Goal: Information Seeking & Learning: Find specific page/section

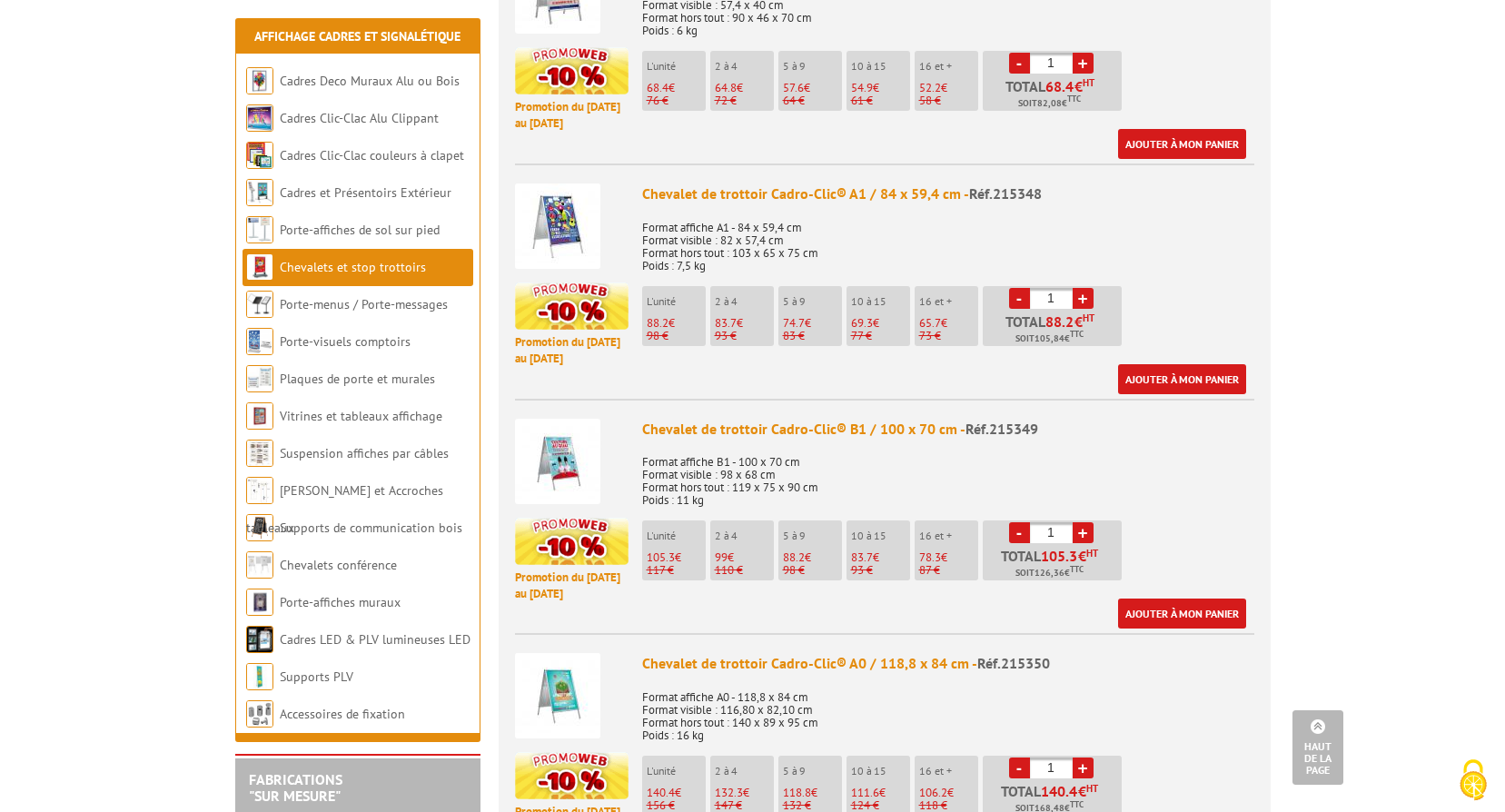
scroll to position [1090, 0]
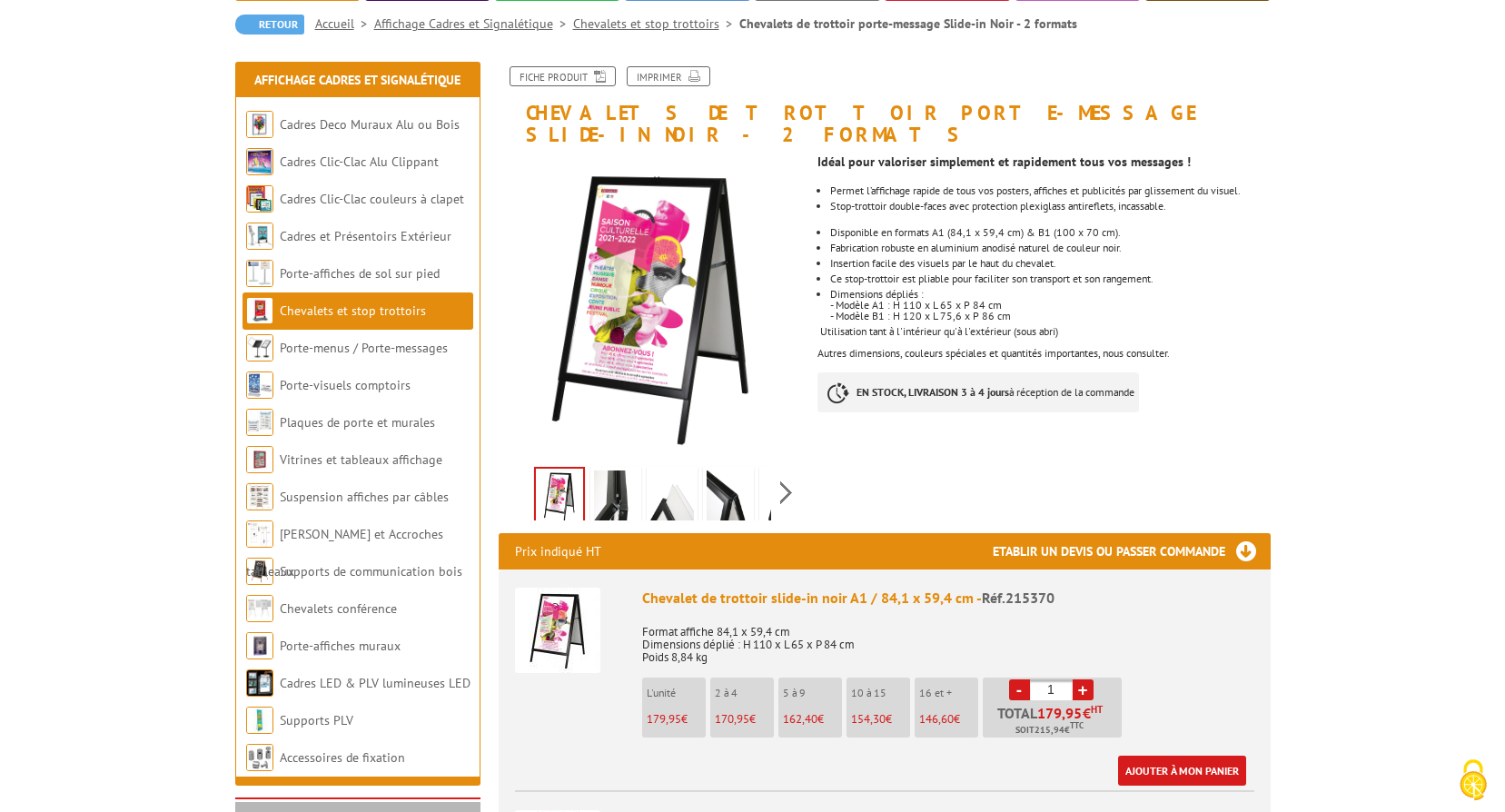
scroll to position [364, 0]
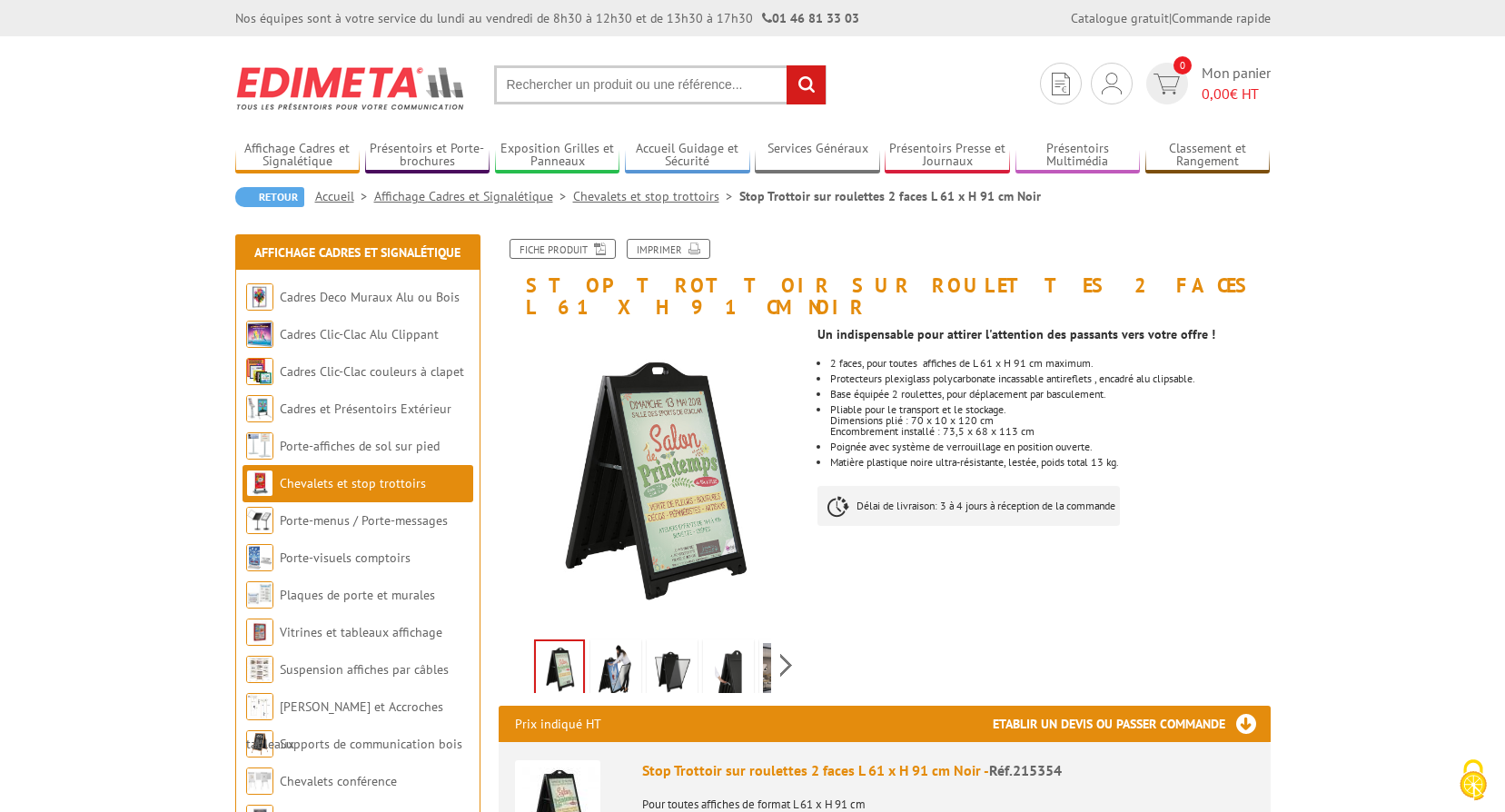
click at [706, 80] on input "text" at bounding box center [660, 85] width 332 height 39
paste input "Correction AW : ce n'est pas le Mont Cheiron mais la montagne du Cheiron"
type input "Correction AW : ce n'est pas le Mont Cheiron mais la montagne du Cheiron"
click at [707, 79] on input "Correction AW : ce n'est pas le Mont Cheiron mais la montagne du Cheiron" at bounding box center [660, 85] width 332 height 39
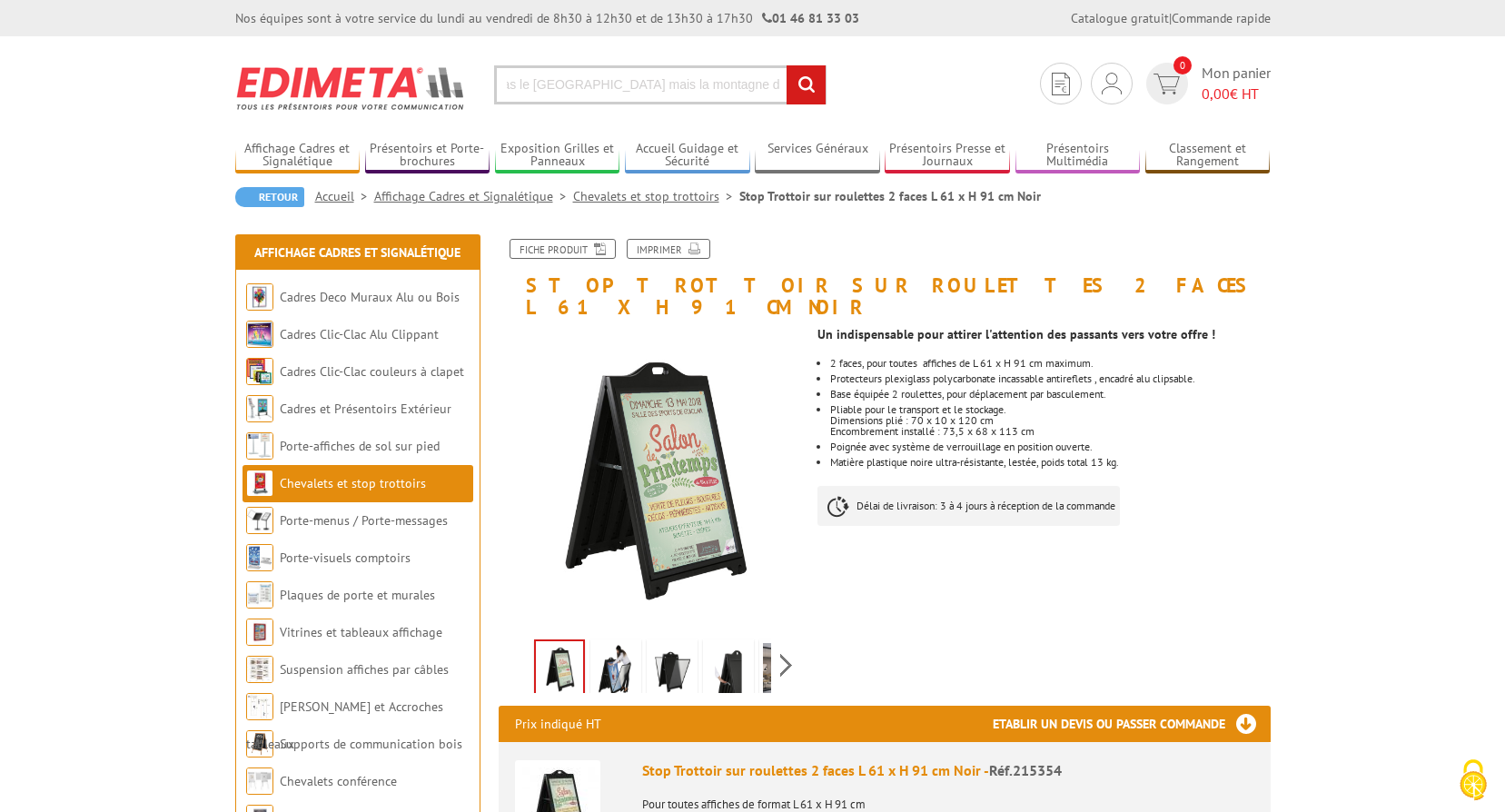
click at [707, 79] on input "Correction AW : ce n'est pas le Mont Cheiron mais la montagne du Cheiron" at bounding box center [660, 85] width 332 height 39
click at [723, 80] on input "text" at bounding box center [660, 85] width 332 height 39
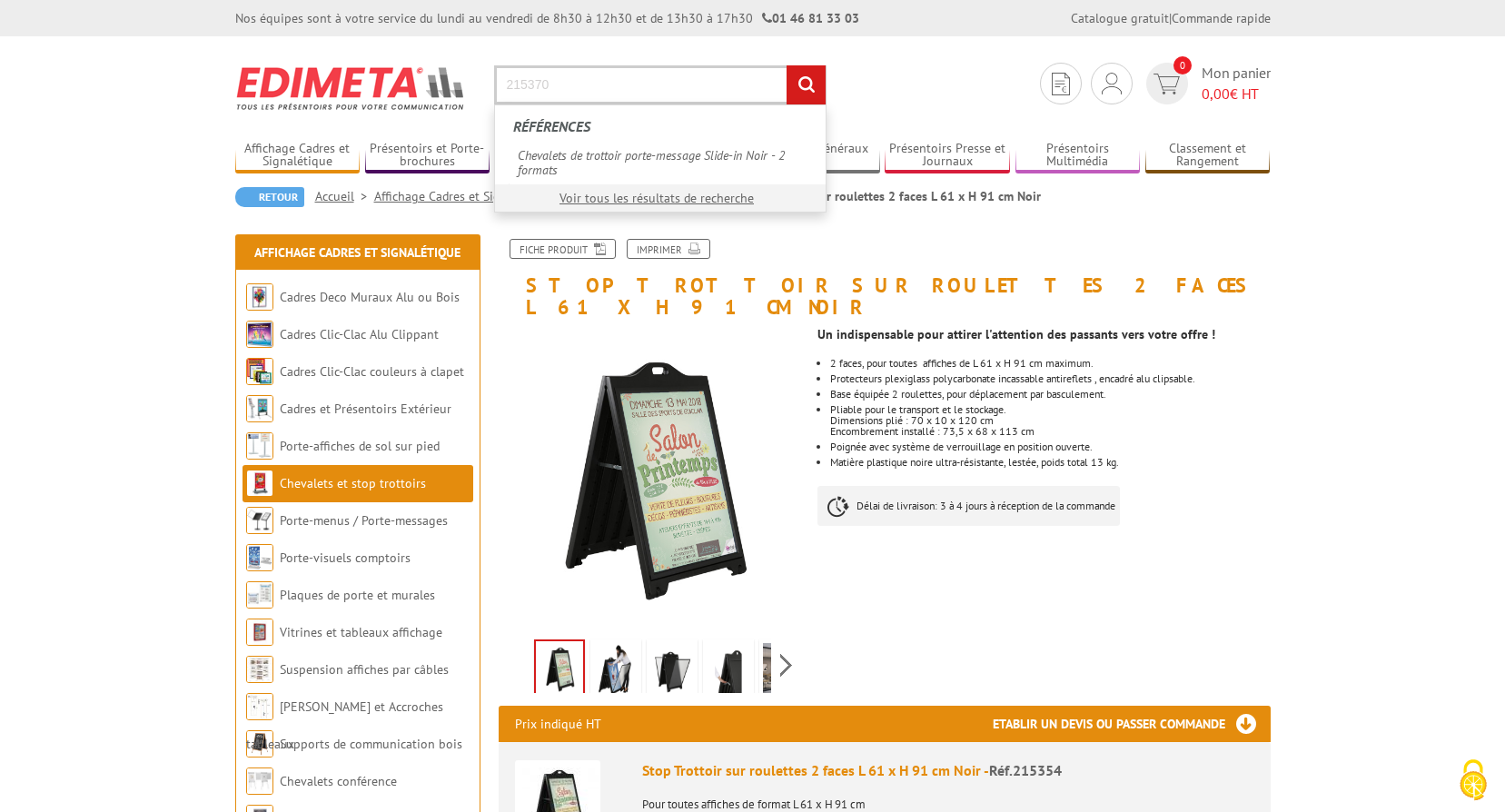
type input "215370"
click at [786, 66] on input "rechercher" at bounding box center [805, 85] width 39 height 39
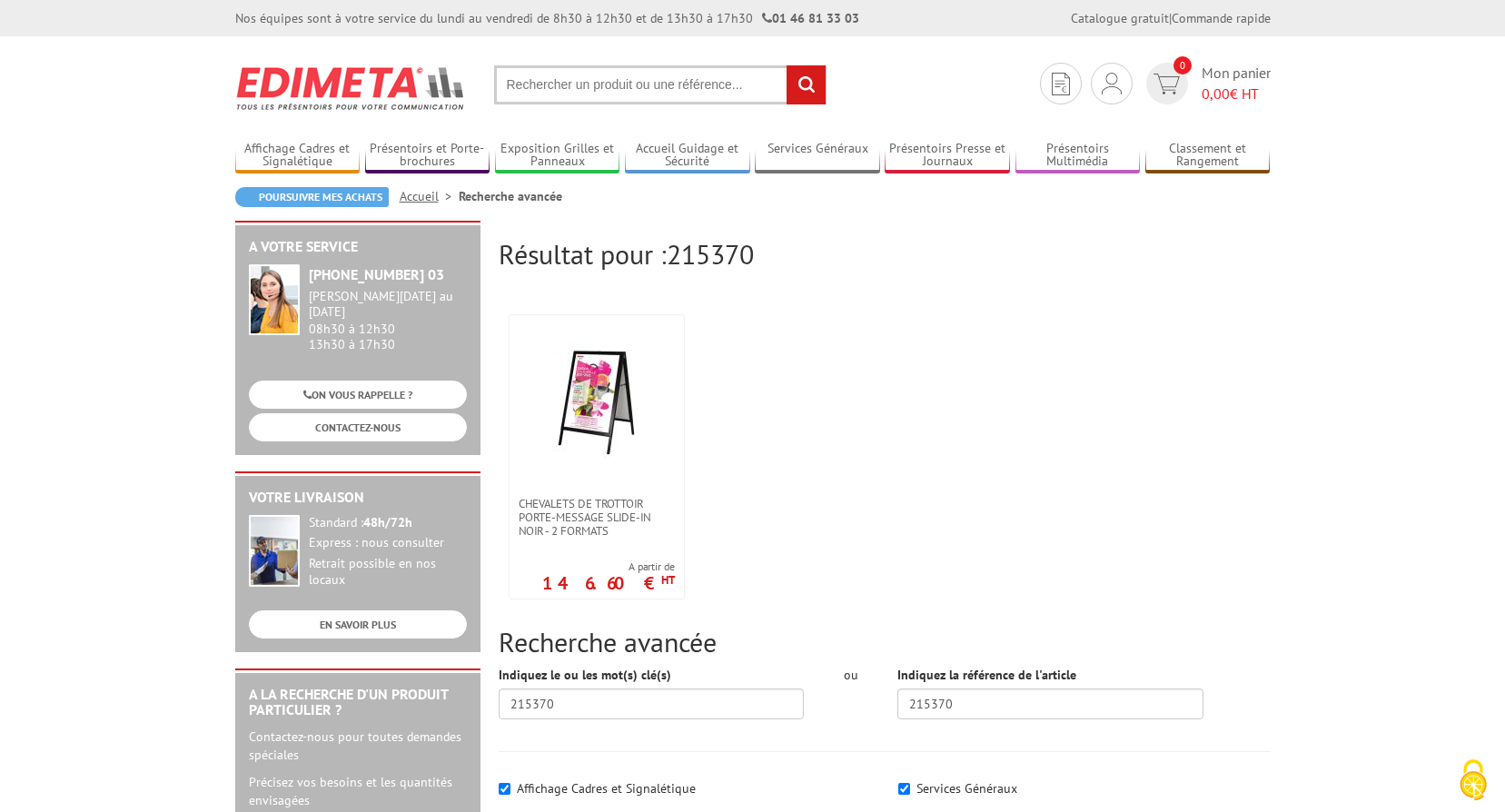
click at [668, 86] on input "text" at bounding box center [660, 85] width 332 height 39
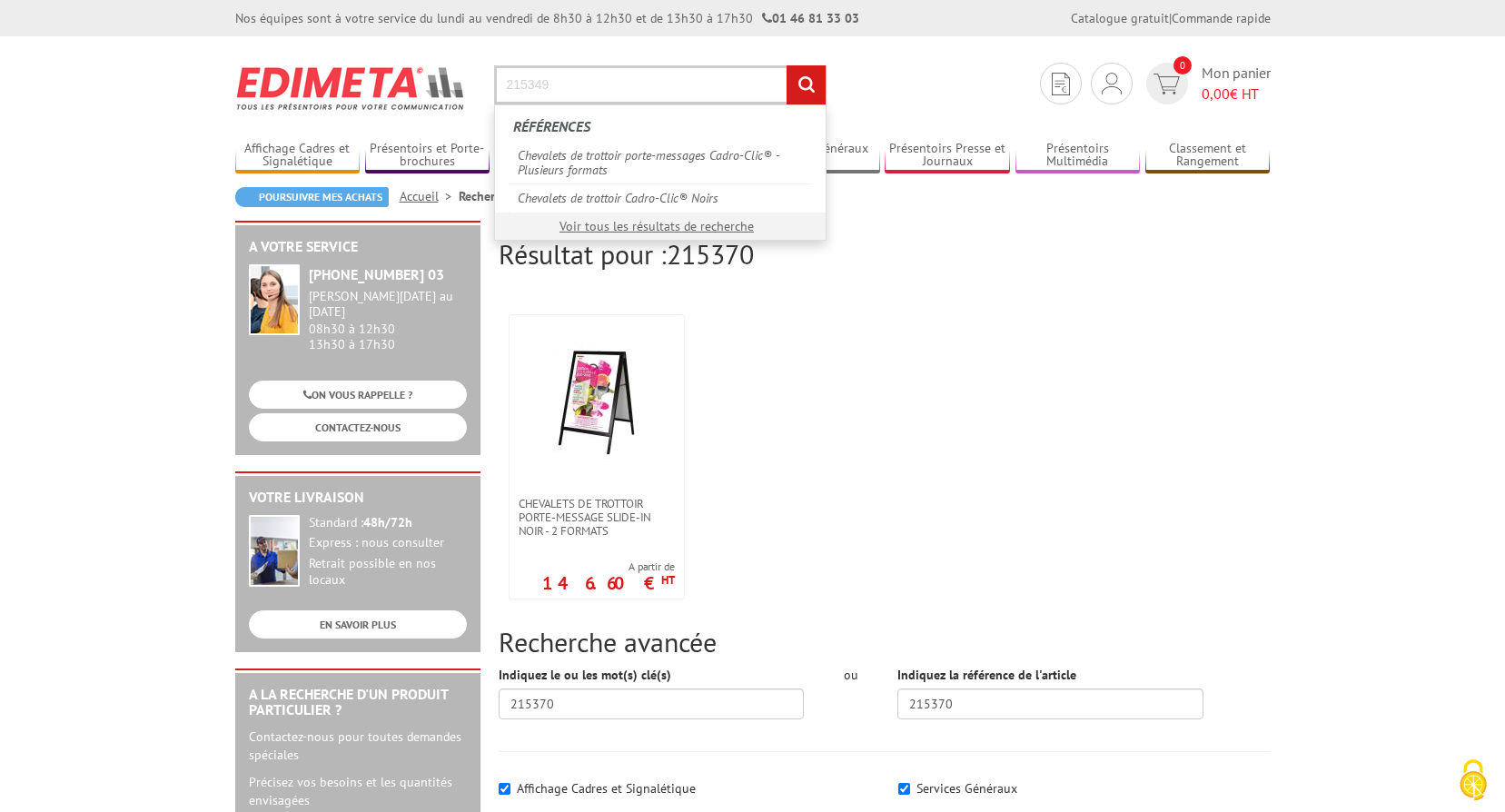
type input "215349"
click at [786, 66] on input "rechercher" at bounding box center [805, 85] width 39 height 39
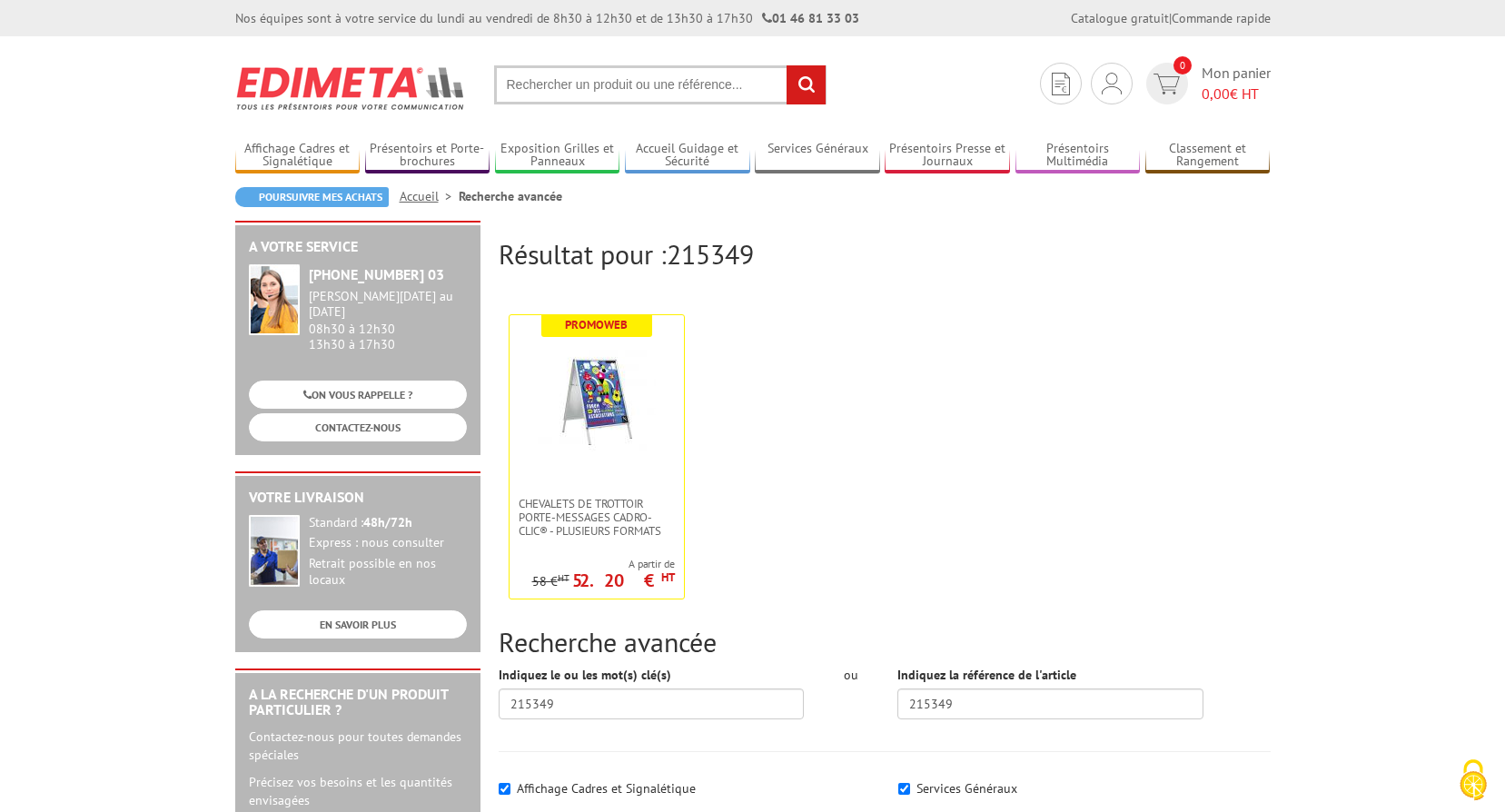
click at [610, 91] on input "text" at bounding box center [660, 85] width 332 height 39
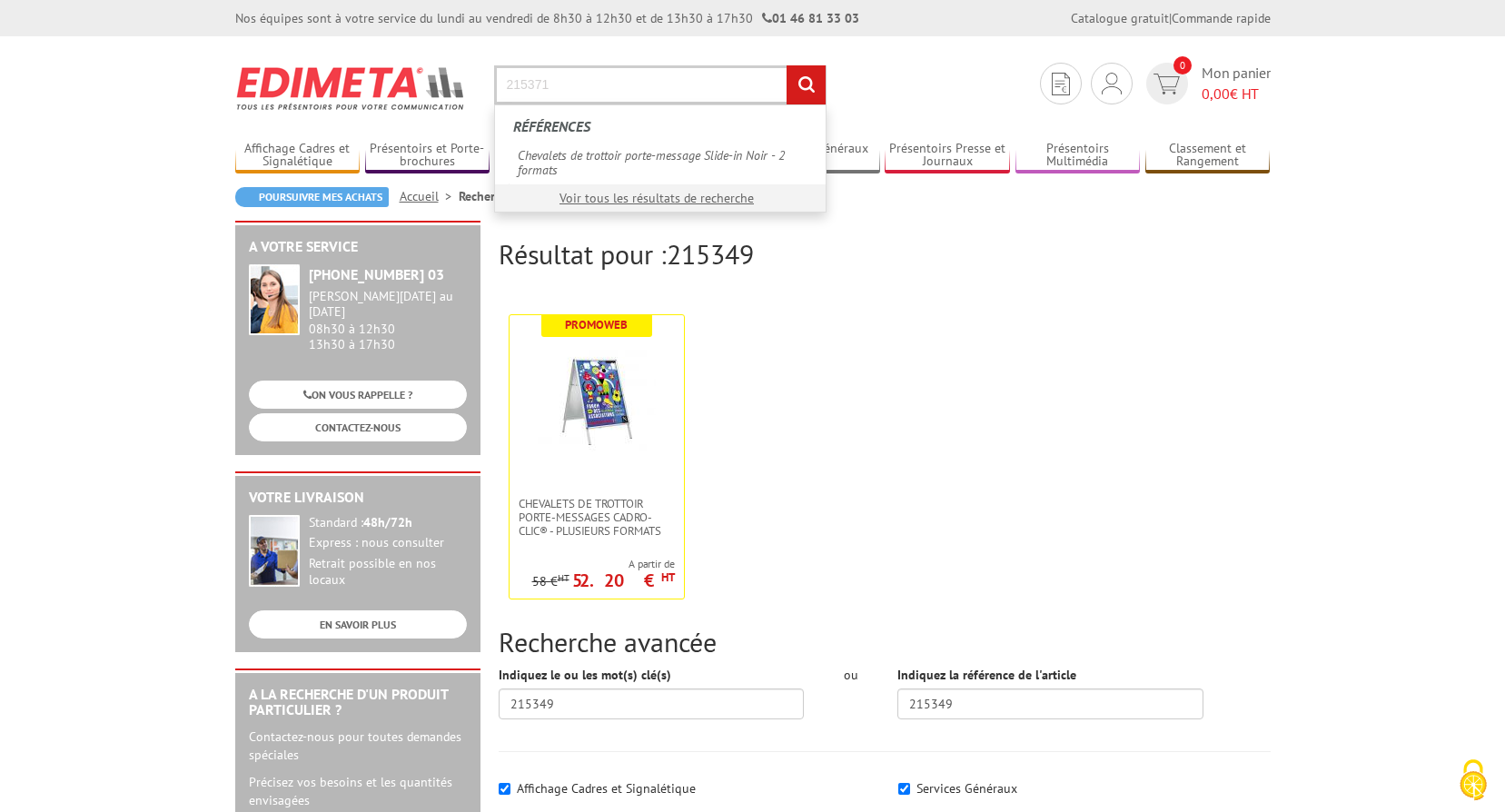
type input "215371"
click at [786, 66] on input "rechercher" at bounding box center [805, 85] width 39 height 39
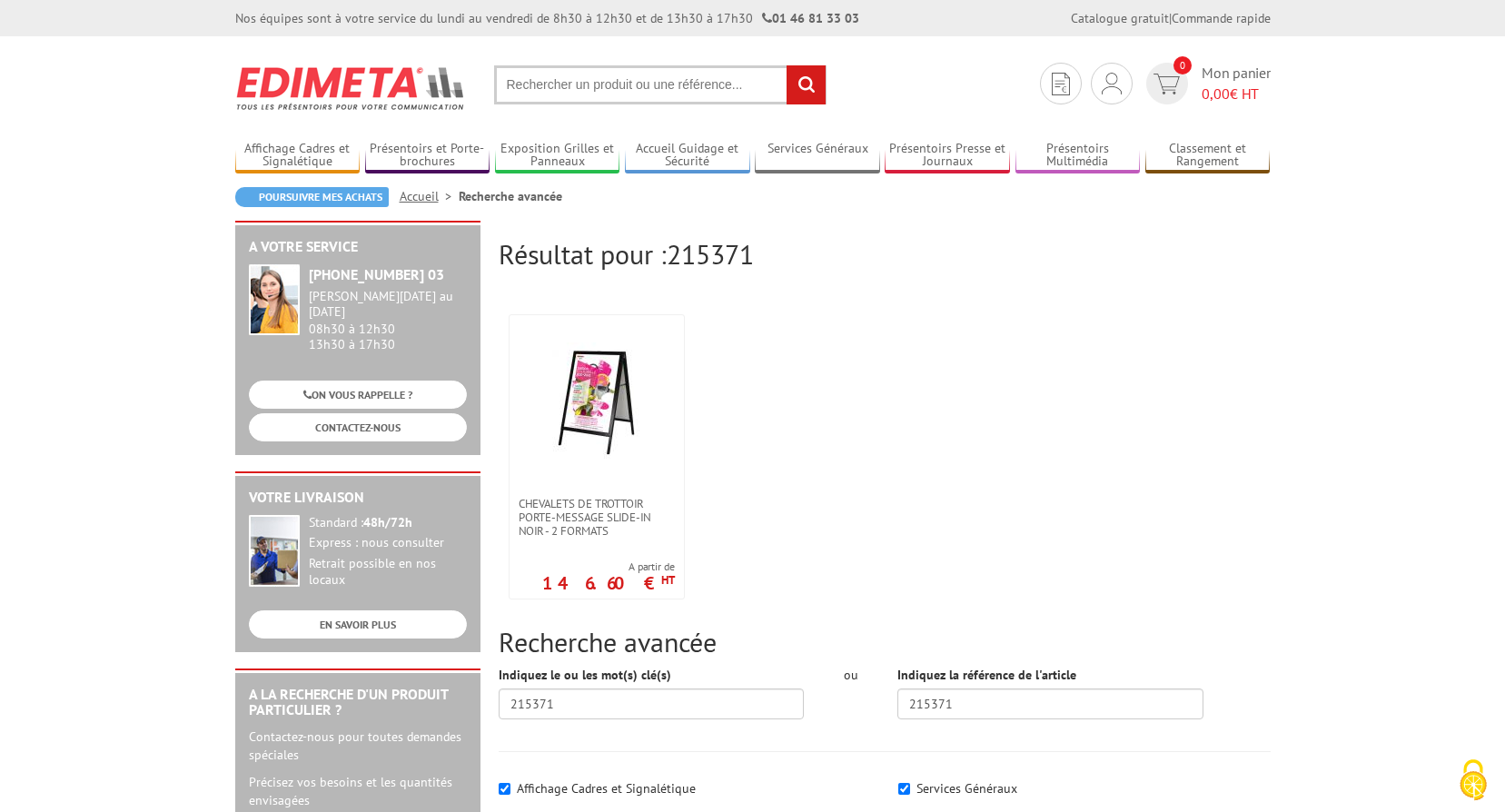
click at [702, 76] on input "text" at bounding box center [660, 85] width 332 height 39
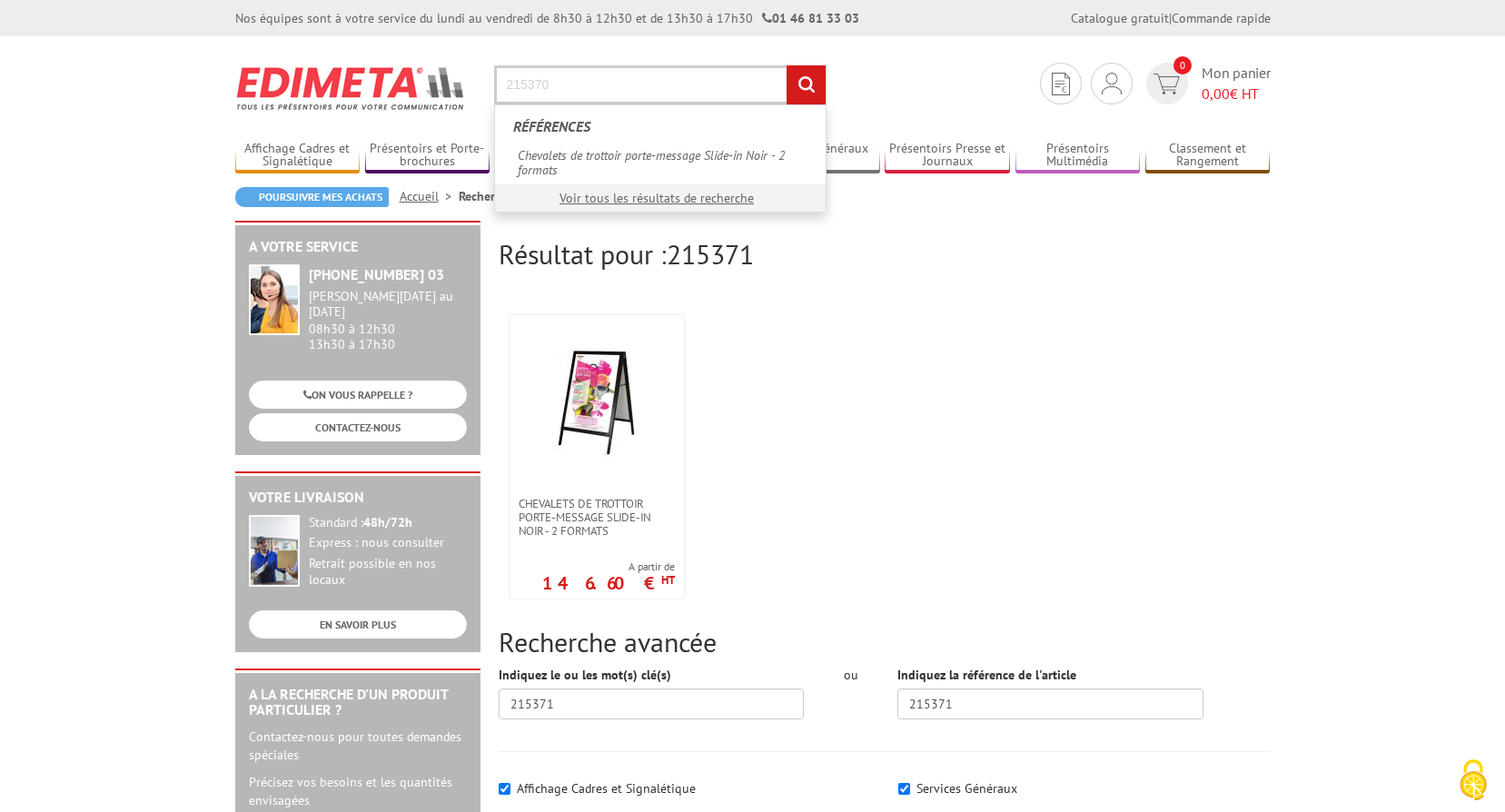
type input "215370"
click at [786, 66] on input "rechercher" at bounding box center [805, 85] width 39 height 39
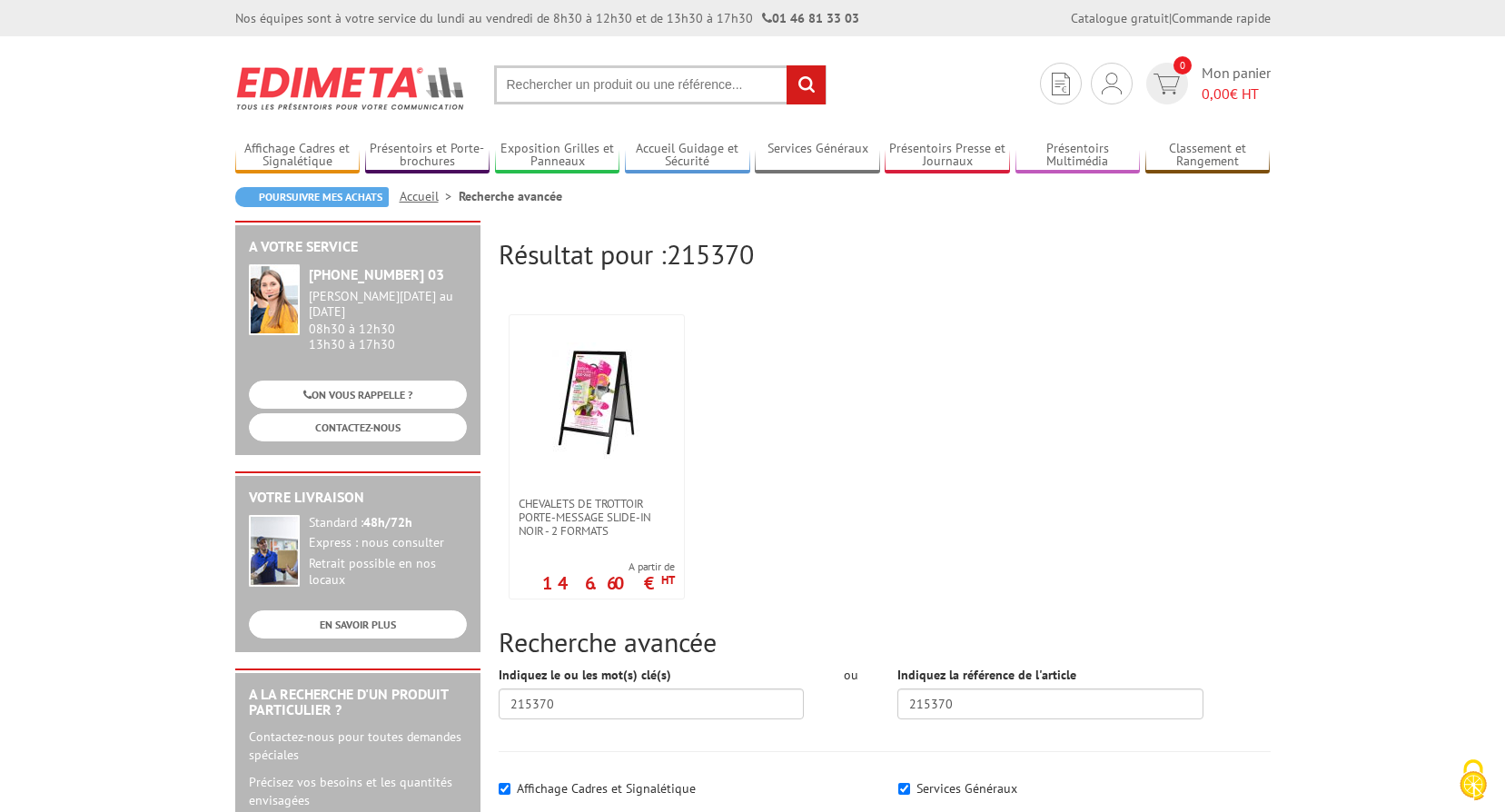
click at [659, 80] on input "text" at bounding box center [660, 85] width 332 height 39
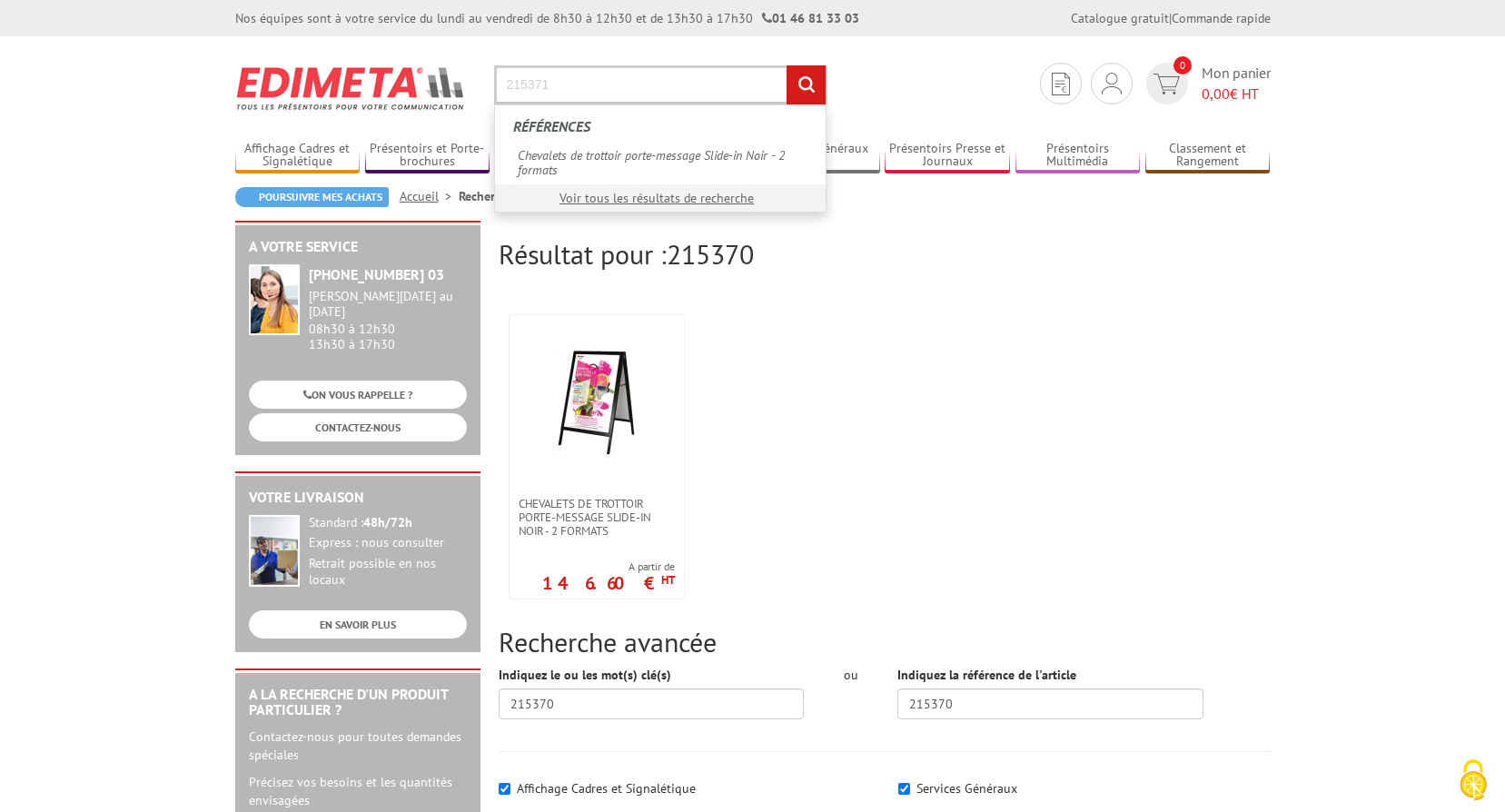
type input "215371"
click at [786, 66] on input "rechercher" at bounding box center [805, 85] width 39 height 39
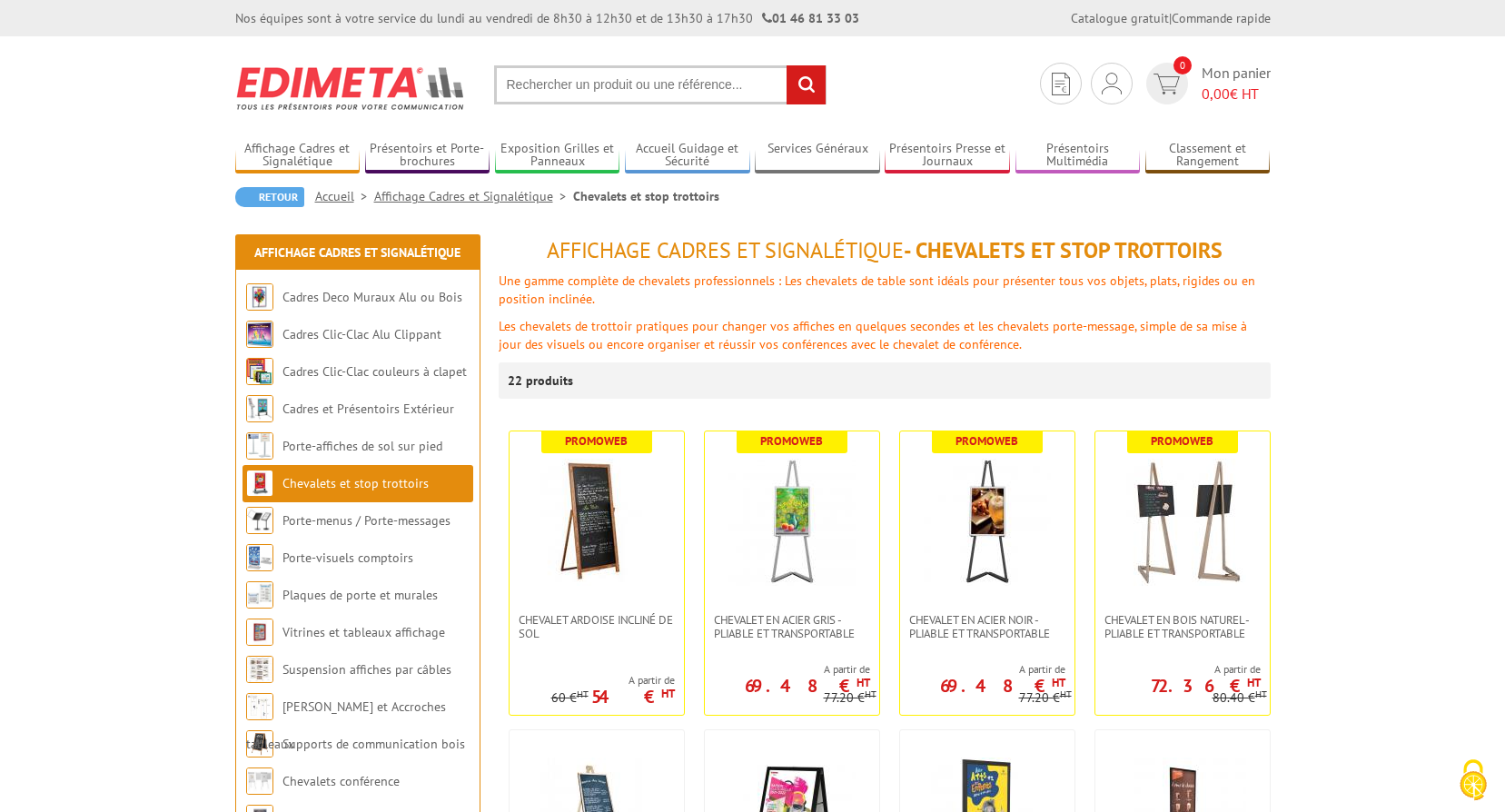
click at [678, 98] on input "text" at bounding box center [660, 85] width 332 height 39
click at [680, 89] on input "text" at bounding box center [660, 85] width 332 height 39
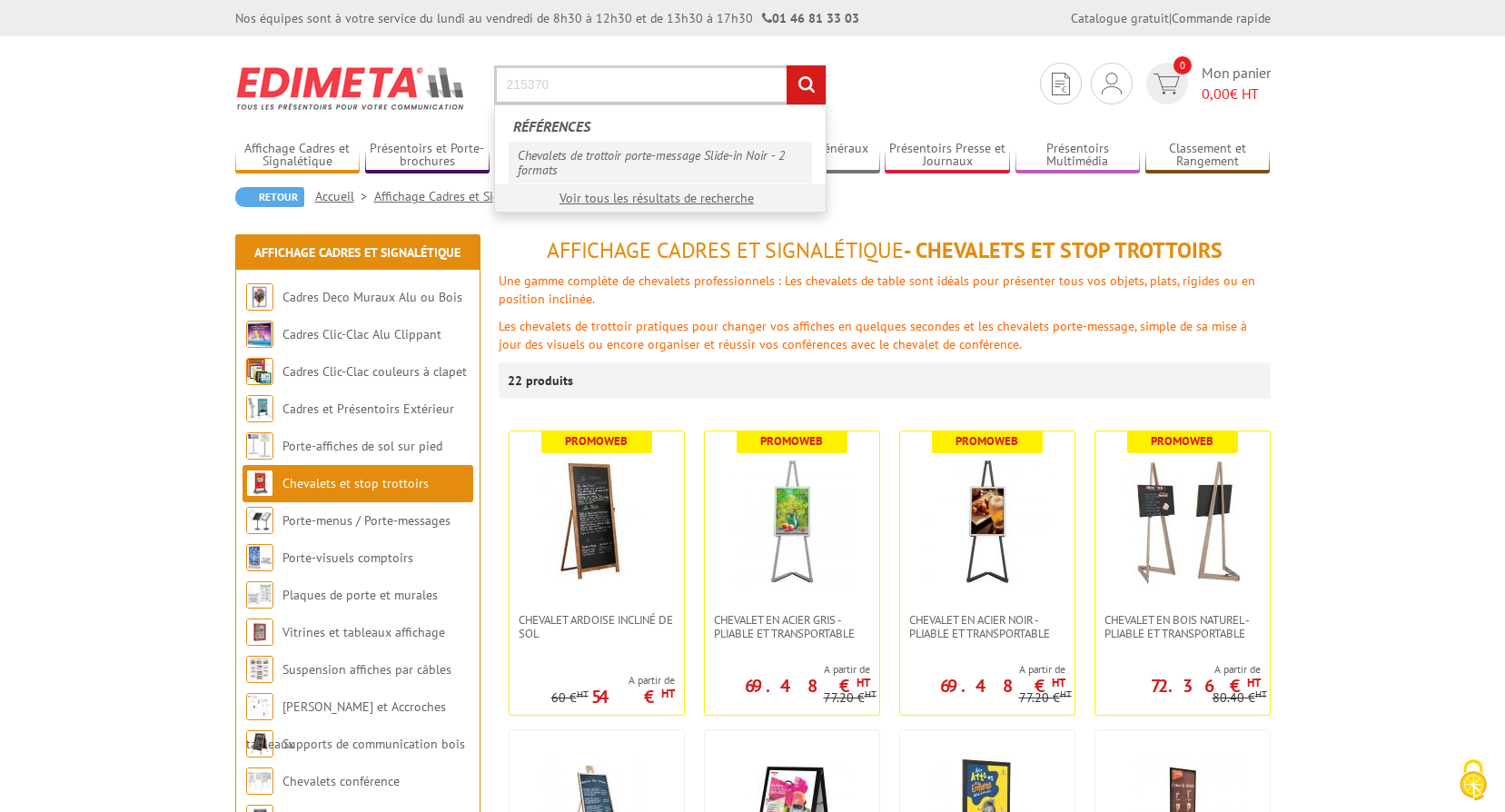
type input "215370"
click at [681, 149] on link "Chevalets de trottoir porte-message Slide-in Noir - 2 formats" at bounding box center [660, 163] width 304 height 42
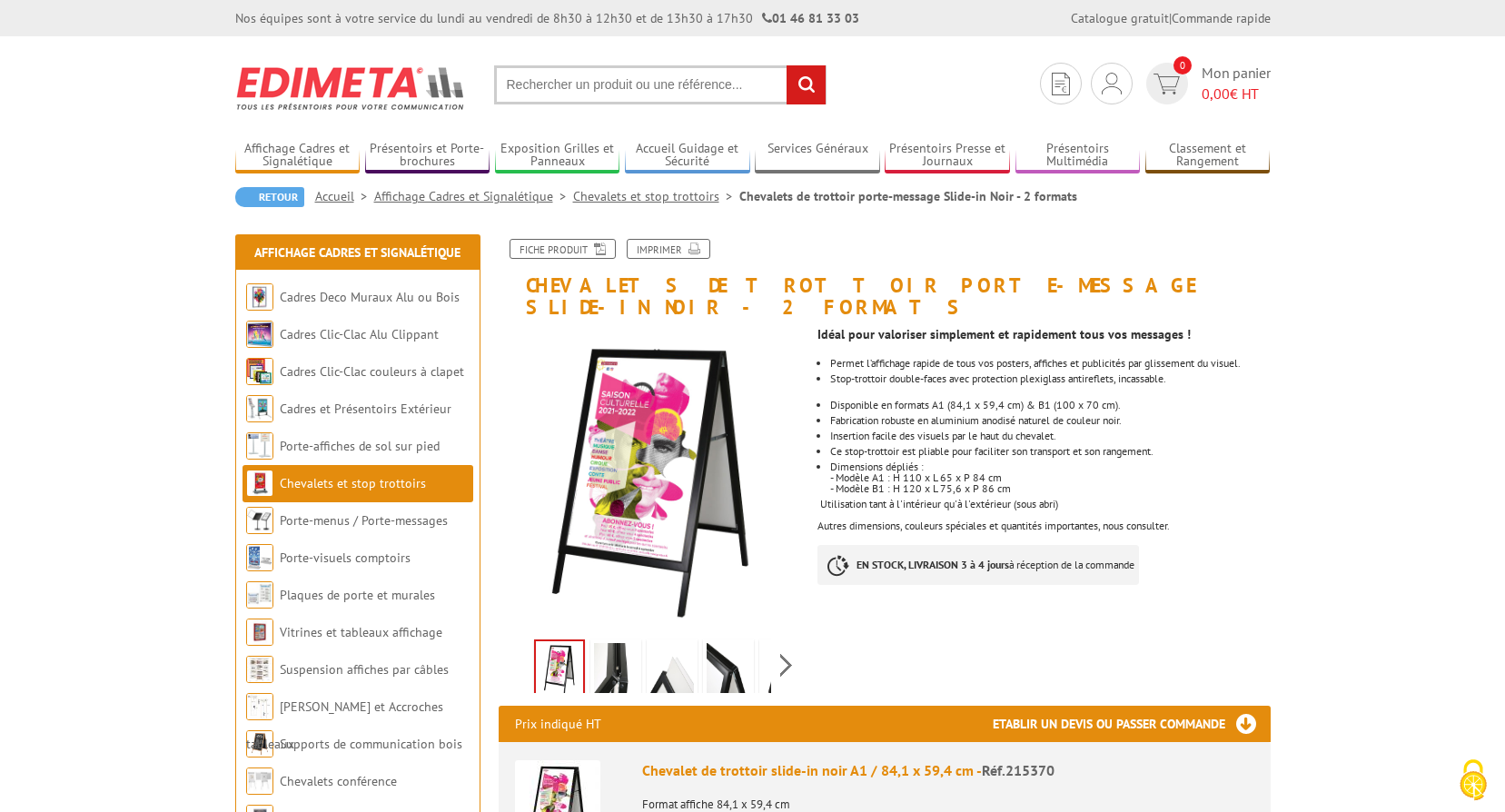
click at [881, 282] on h1 "Chevalets de trottoir porte-message Slide-in Noir - 2 formats" at bounding box center [885, 278] width 800 height 79
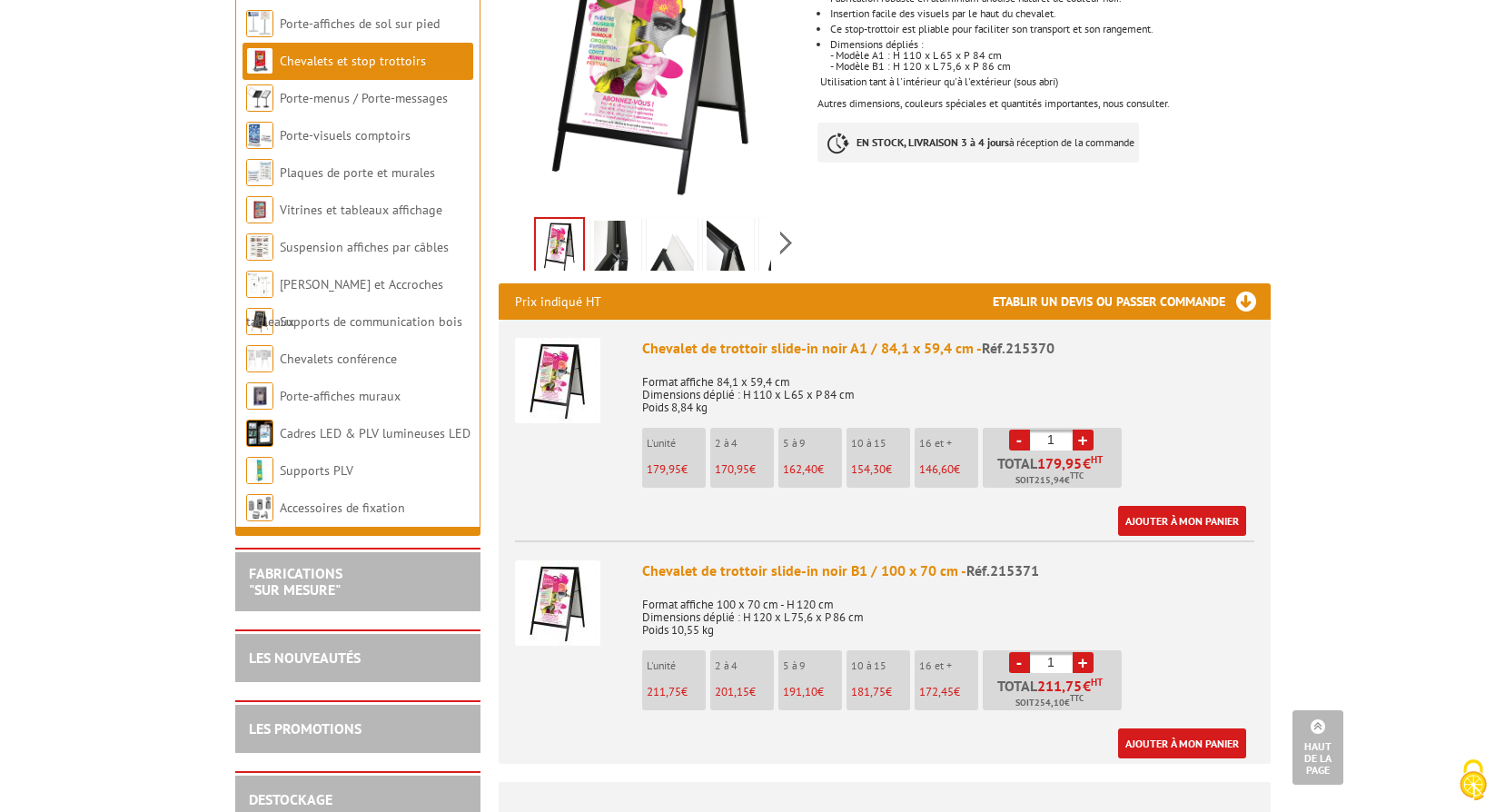
scroll to position [454, 0]
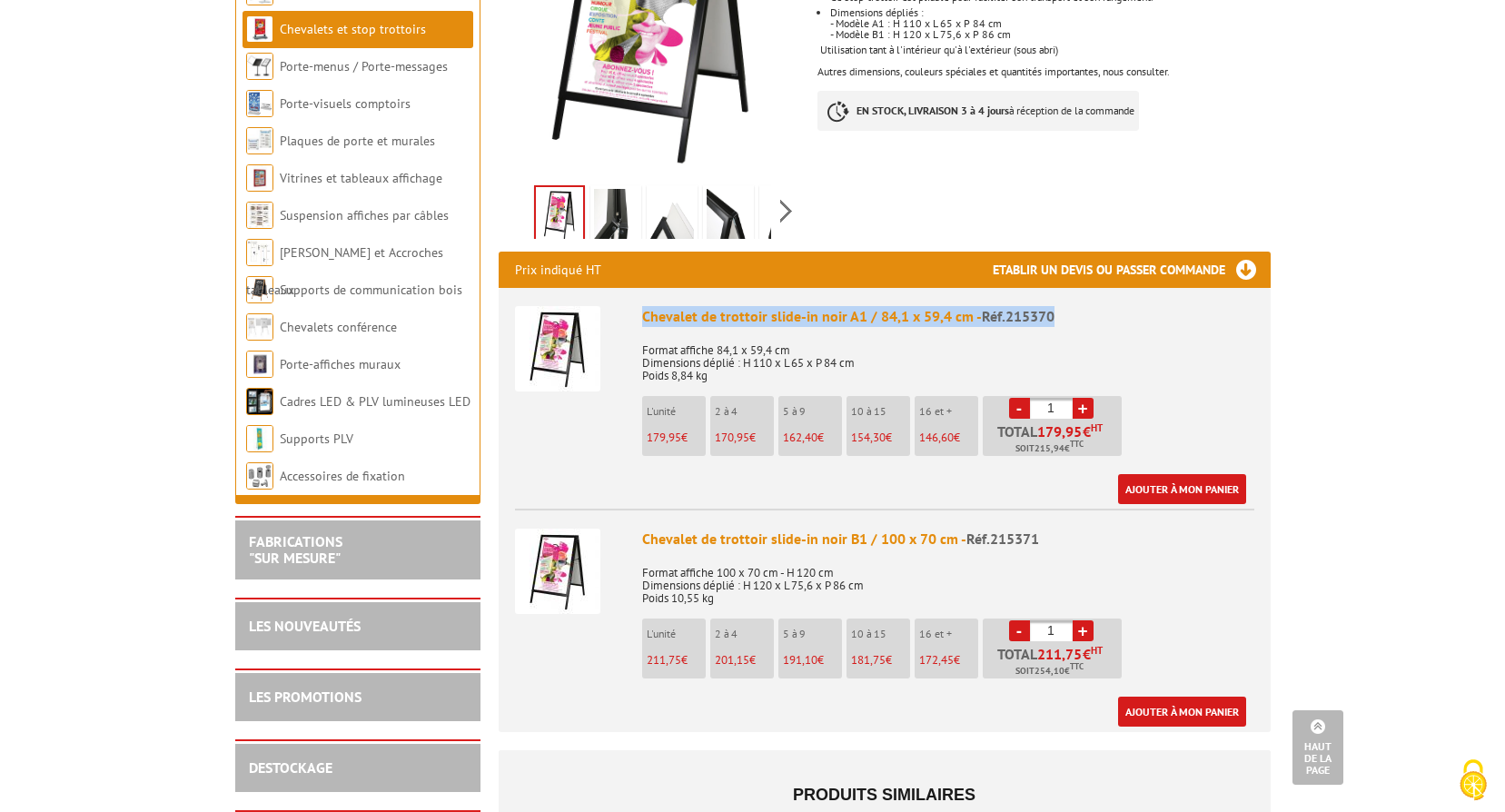
drag, startPoint x: 1067, startPoint y: 289, endPoint x: 630, endPoint y: 296, distance: 437.1
click at [630, 296] on li "Chevalet de trottoir slide-in noir A1 / 84,1 x 59,4 cm - Réf.215370 Format affi…" at bounding box center [884, 396] width 740 height 216
copy div "Chevalet de trottoir slide-in noir A1 / 84,1 x 59,4 cm - Réf.215370"
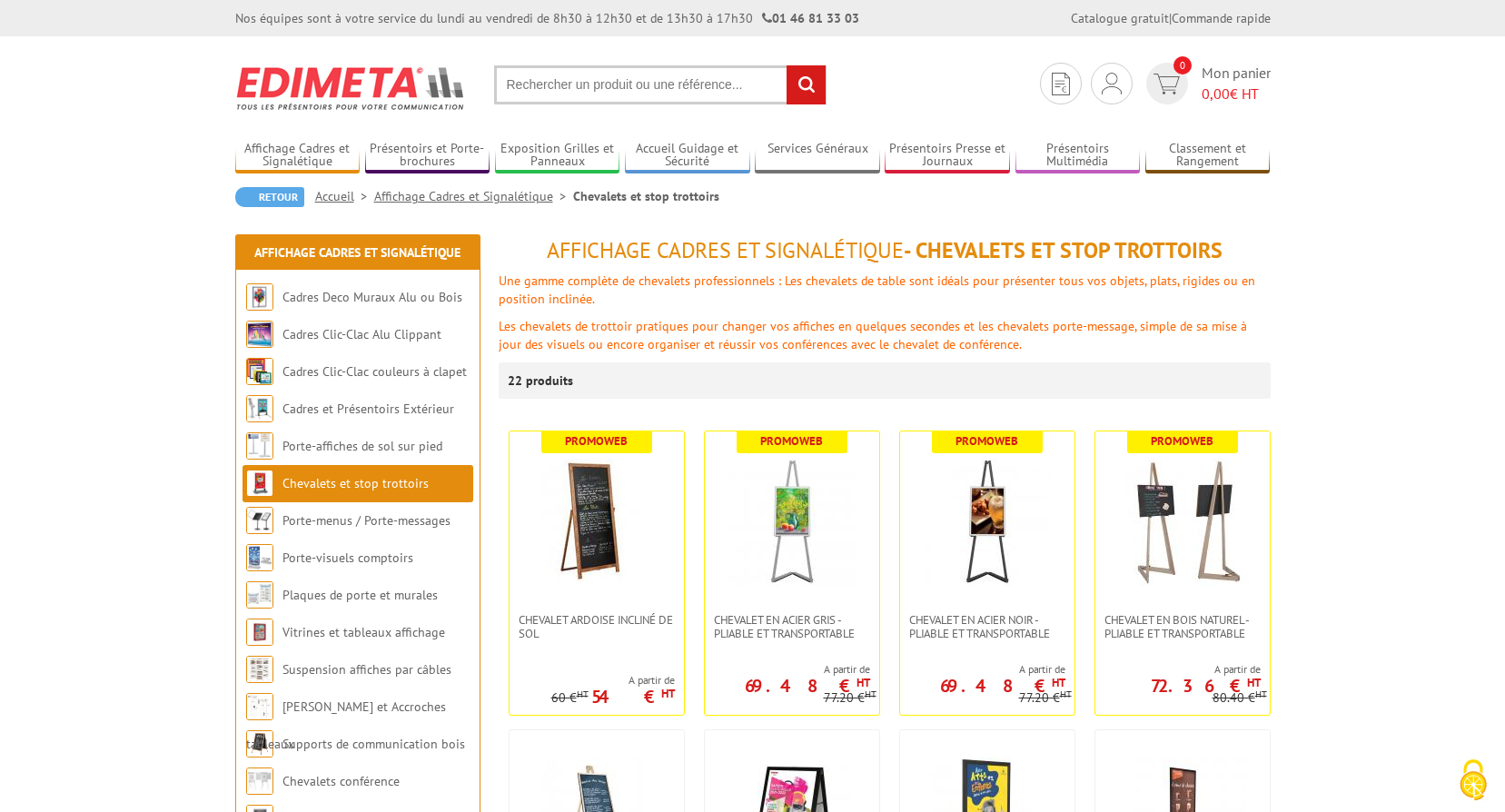
click at [564, 83] on input "text" at bounding box center [660, 85] width 332 height 39
paste input "Chevalet de trottoir slide-in noir A1 / 84,1 x 59,4 cm - Réf.215370"
type input "Chevalet de trottoir slide-in noir A1 / 84,1 x 59,4 cm - Réf.215370"
click at [746, 88] on input "Chevalet de trottoir slide-in noir A1 / 84,1 x 59,4 cm - Réf.215370" at bounding box center [660, 85] width 332 height 39
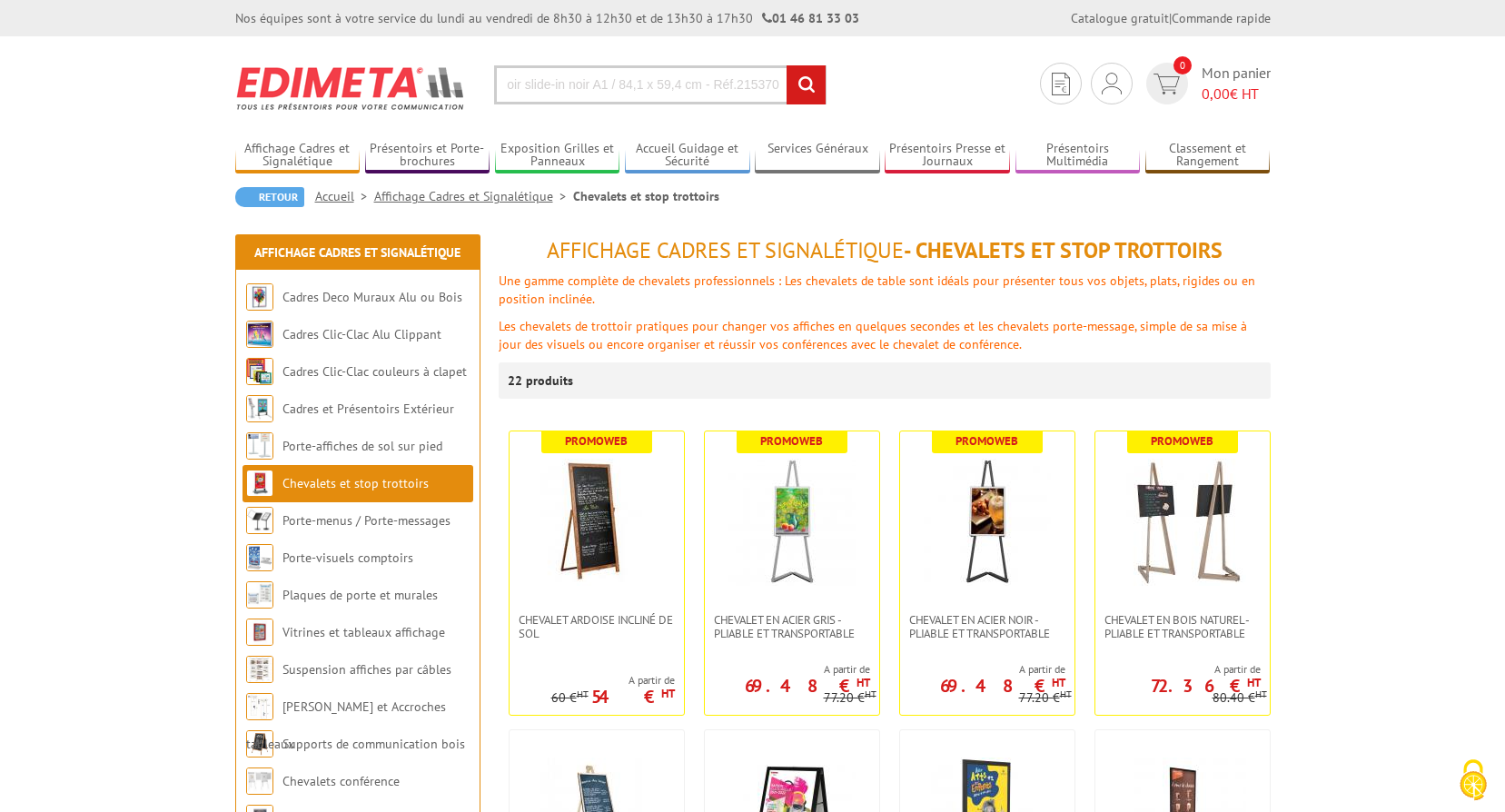
click at [746, 88] on input "Chevalet de trottoir slide-in noir A1 / 84,1 x 59,4 cm - Réf.215370" at bounding box center [660, 85] width 332 height 39
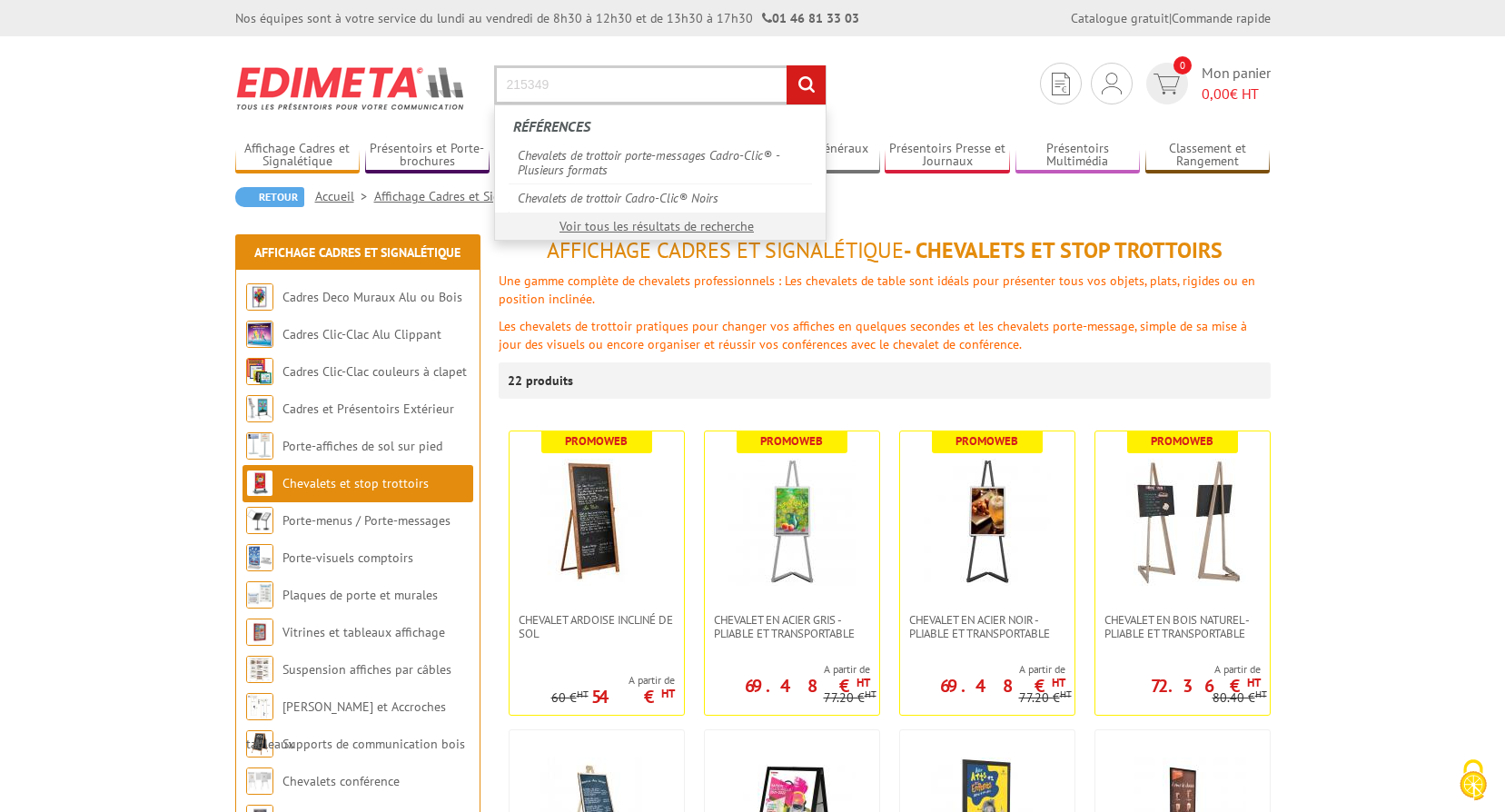
type input "215349"
click at [786, 66] on input "rechercher" at bounding box center [805, 85] width 39 height 39
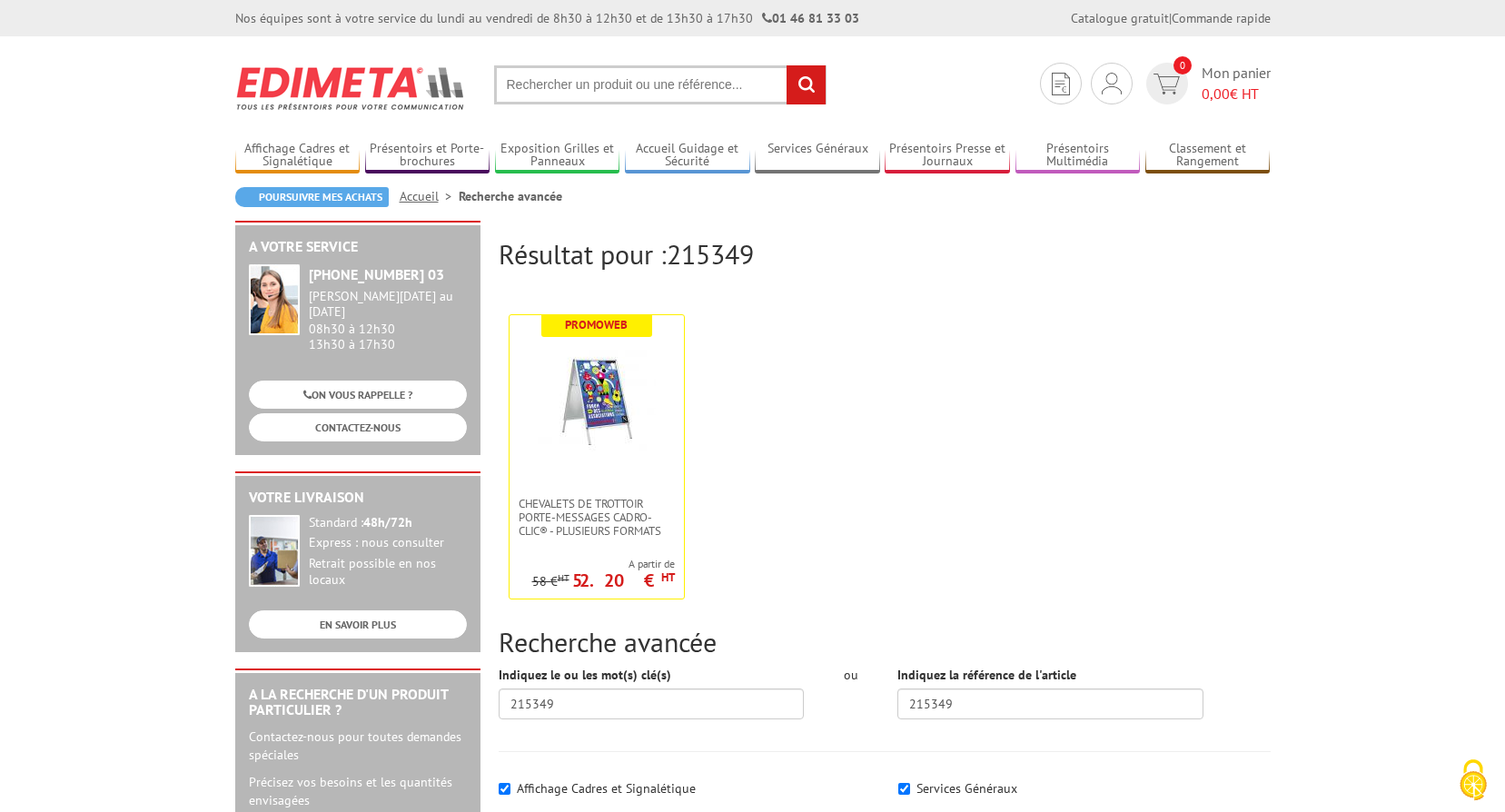
click at [668, 78] on input "text" at bounding box center [660, 85] width 332 height 39
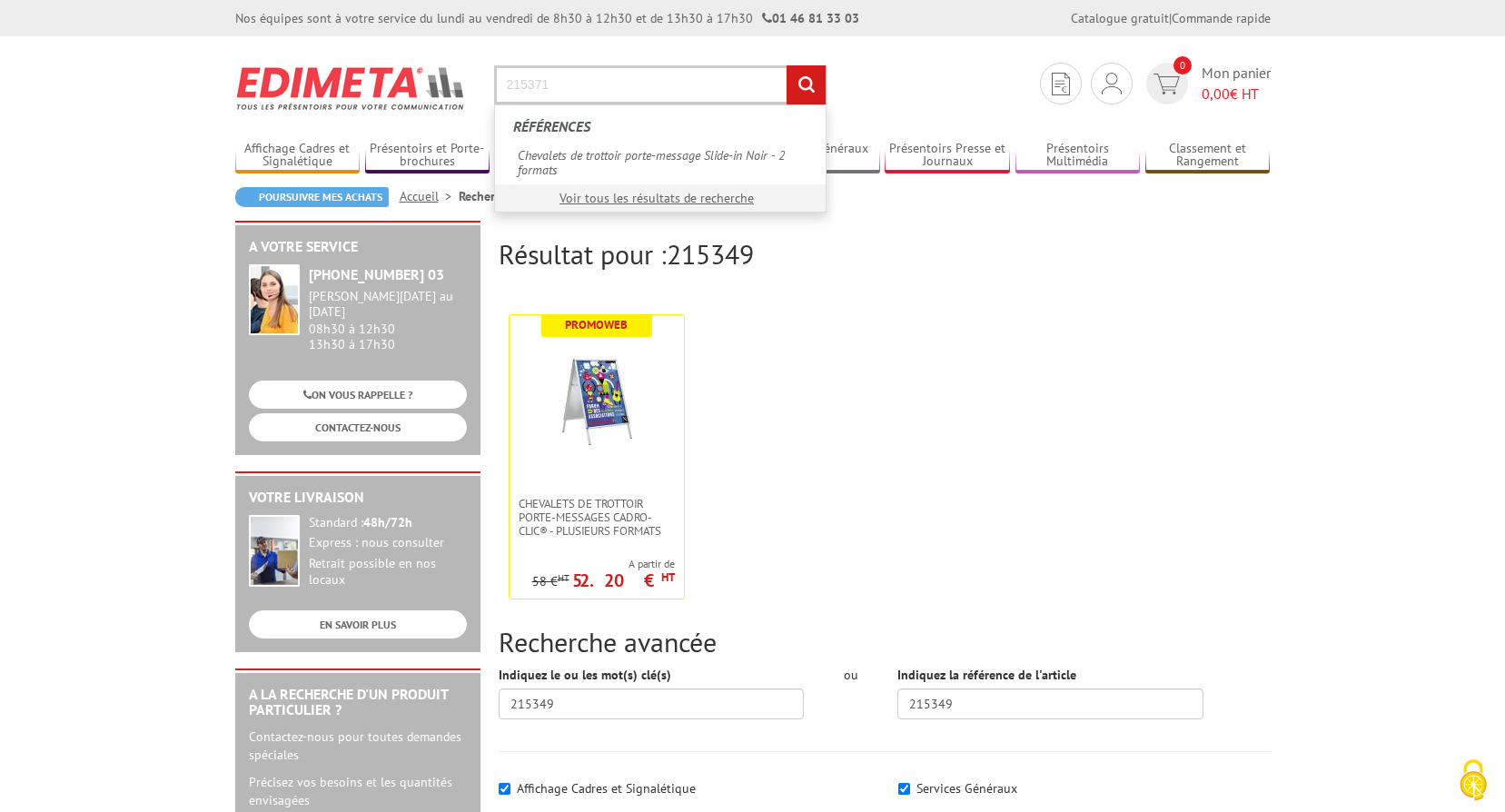
type input "215371"
click at [786, 66] on input "rechercher" at bounding box center [805, 85] width 39 height 39
